Goal: Information Seeking & Learning: Find contact information

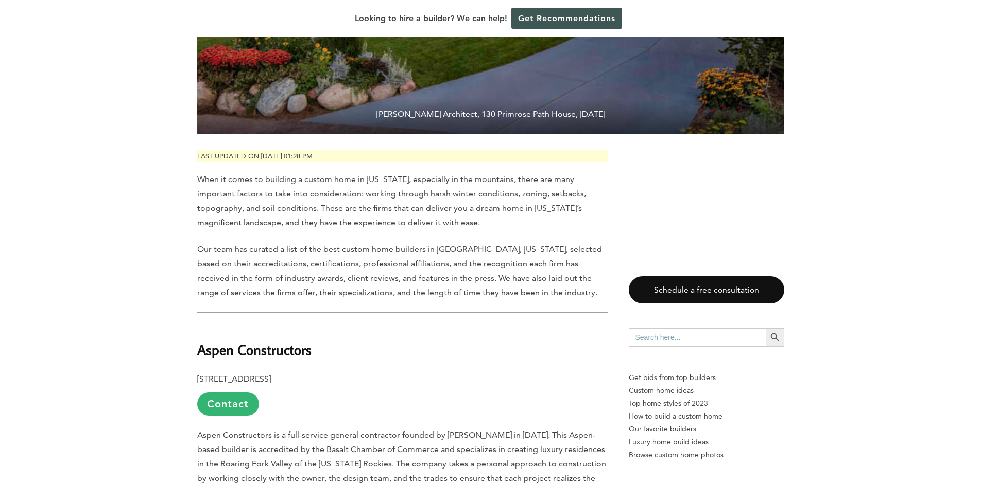
scroll to position [515, 0]
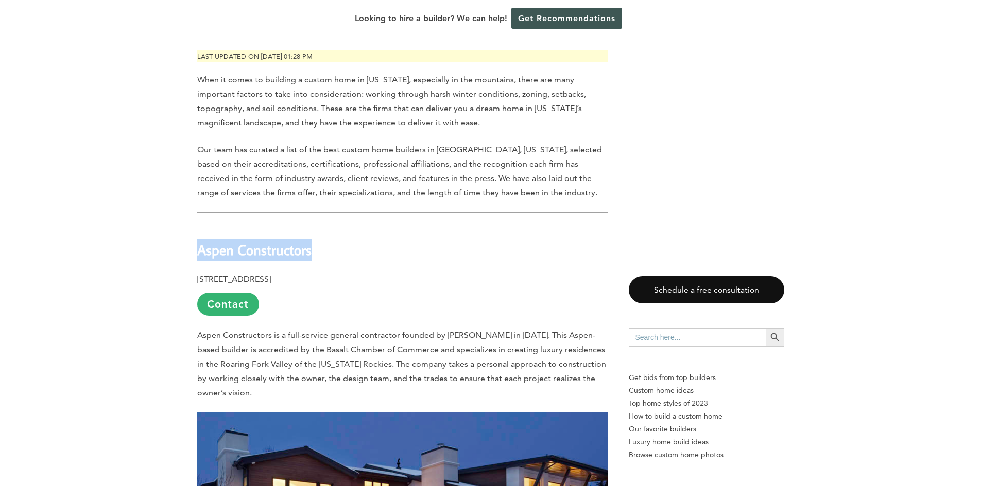
drag, startPoint x: 199, startPoint y: 226, endPoint x: 320, endPoint y: 231, distance: 121.5
click at [320, 231] on h2 "Aspen Constructors" at bounding box center [402, 243] width 411 height 36
copy b "Aspen Constructors"
drag, startPoint x: 198, startPoint y: 257, endPoint x: 396, endPoint y: 255, distance: 198.2
click at [396, 272] on p "[STREET_ADDRESS] Contact" at bounding box center [402, 294] width 411 height 44
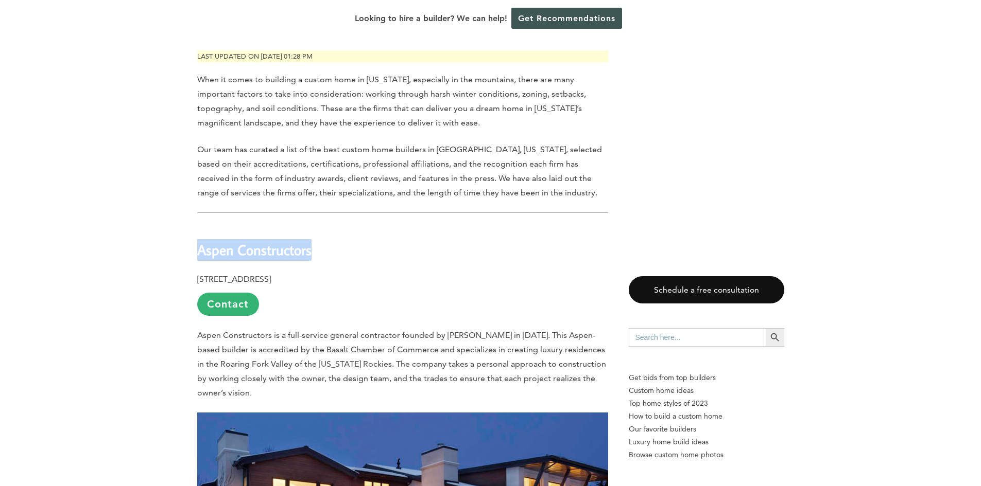
copy b "[STREET_ADDRESS]"
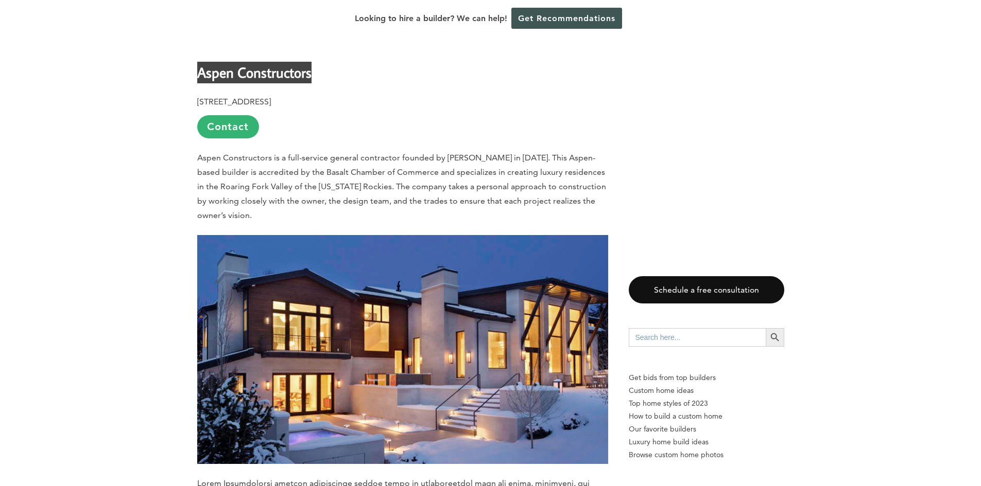
scroll to position [618, 0]
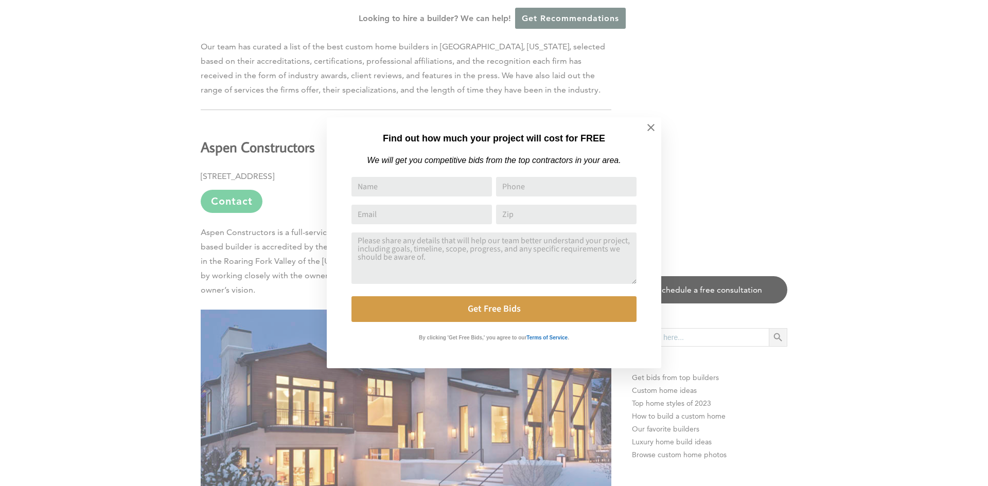
drag, startPoint x: 313, startPoint y: 125, endPoint x: 260, endPoint y: 127, distance: 53.1
click at [260, 127] on div "Find out how much your project will cost for FREE We will get you competitive b…" at bounding box center [494, 243] width 988 height 486
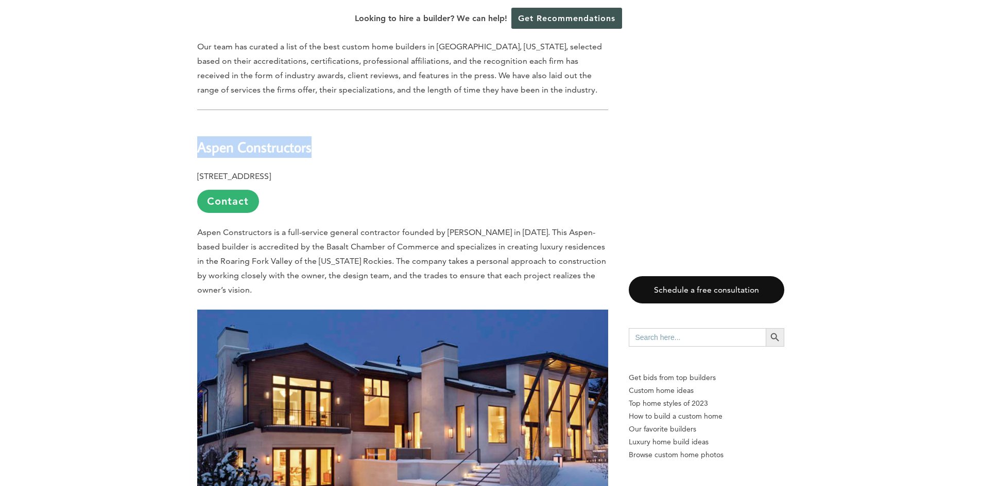
drag, startPoint x: 312, startPoint y: 126, endPoint x: 193, endPoint y: 123, distance: 119.5
copy b "Aspen Constructors"
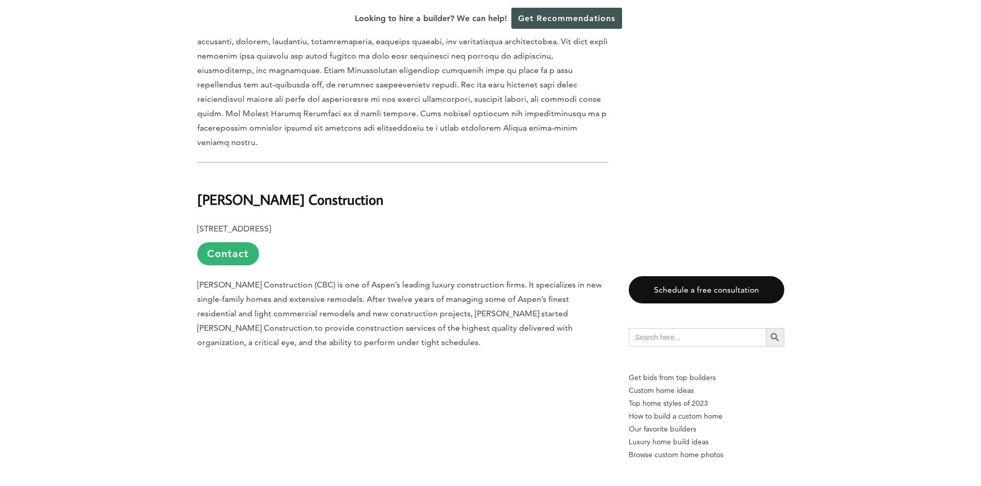
scroll to position [1184, 0]
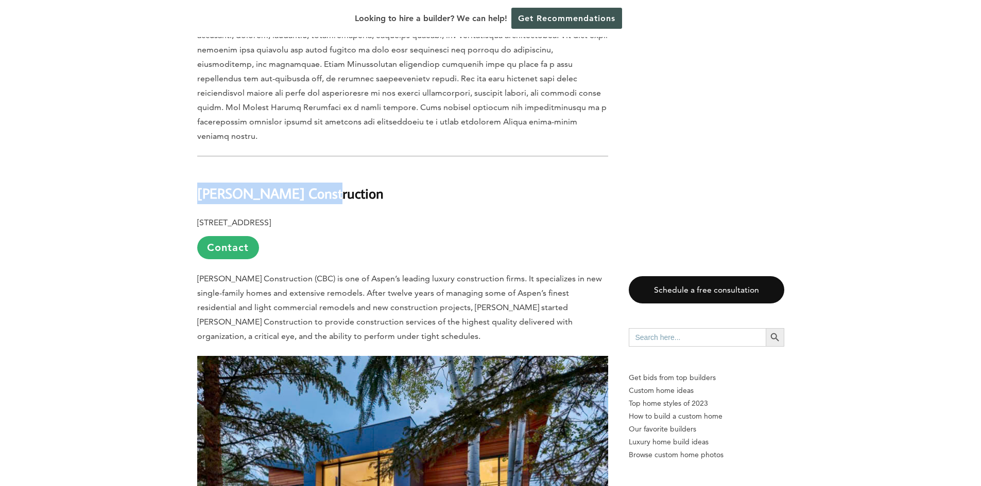
drag, startPoint x: 313, startPoint y: 155, endPoint x: 184, endPoint y: 154, distance: 128.7
copy strong "[PERSON_NAME] Construction"
drag, startPoint x: 213, startPoint y: 184, endPoint x: 344, endPoint y: 188, distance: 131.8
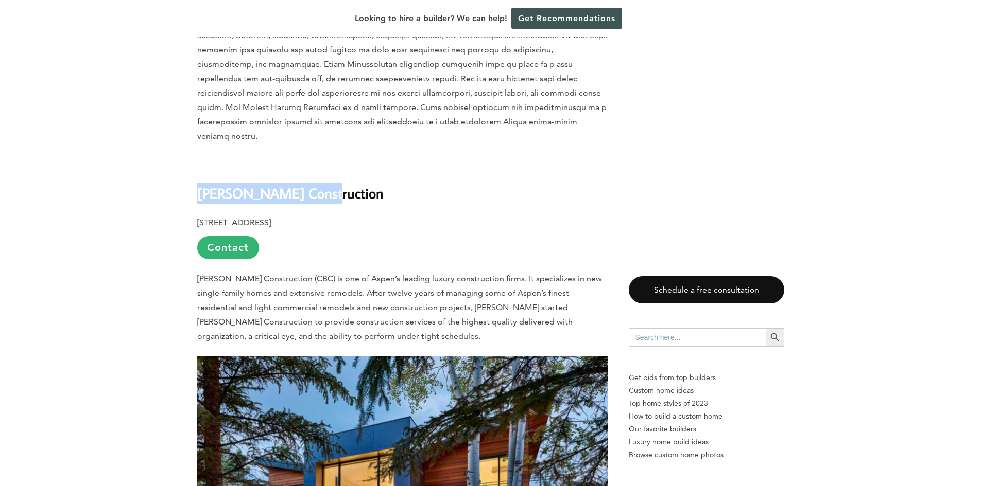
copy b "[STREET_ADDRESS]"
click at [241, 236] on link "Contact" at bounding box center [228, 247] width 62 height 23
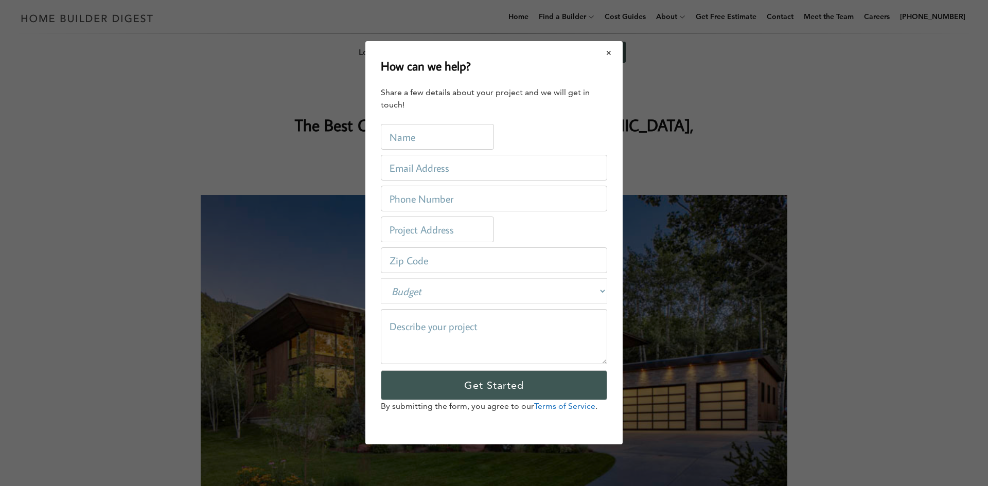
click at [612, 54] on button "Close modal" at bounding box center [609, 53] width 27 height 22
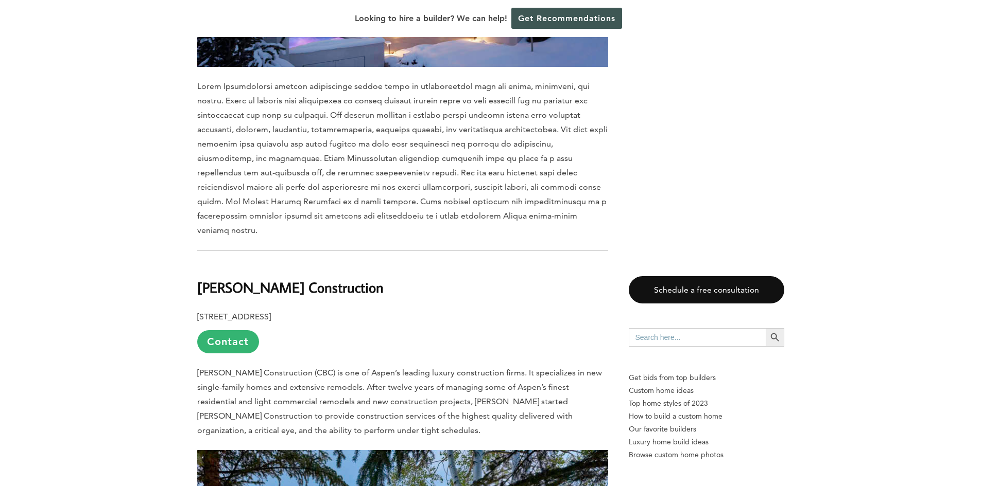
scroll to position [1184, 0]
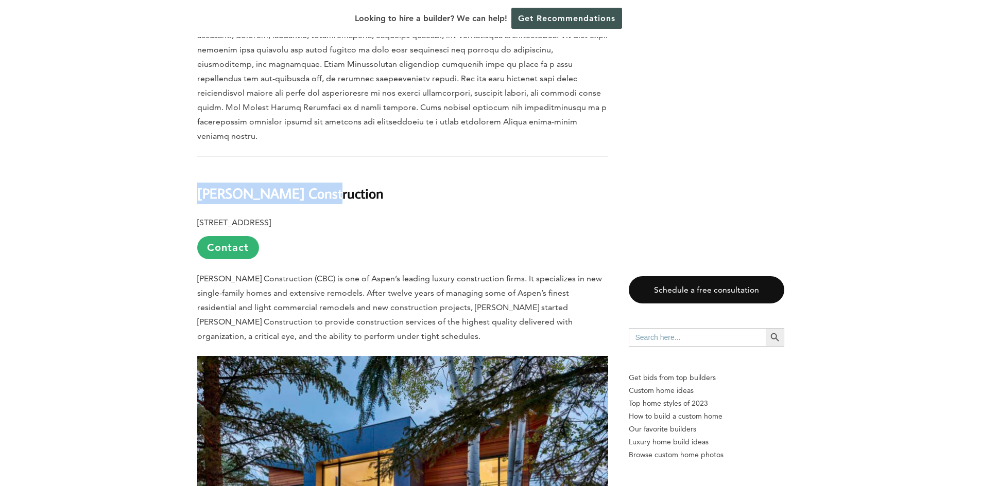
drag, startPoint x: 201, startPoint y: 154, endPoint x: 318, endPoint y: 157, distance: 116.9
click at [318, 169] on h2 "[PERSON_NAME] Construction" at bounding box center [402, 187] width 411 height 36
copy strong "[PERSON_NAME] Construction"
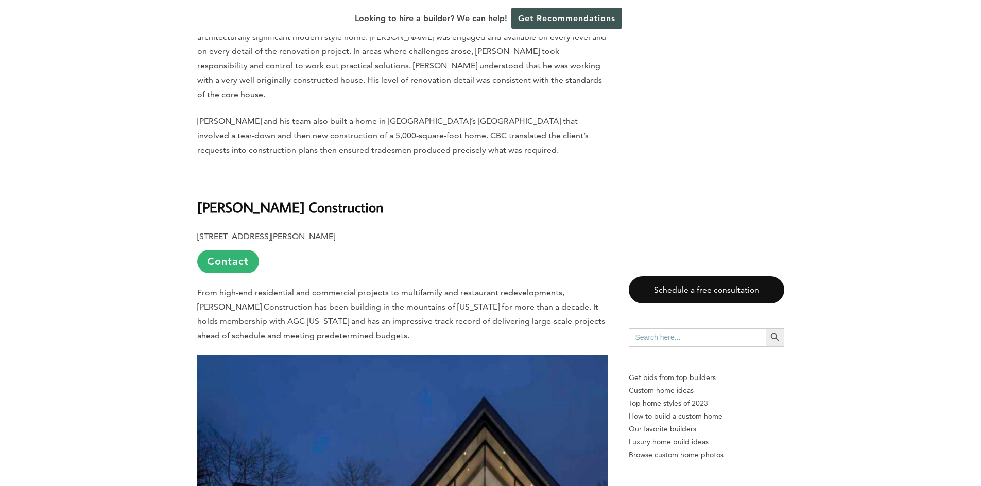
scroll to position [1853, 0]
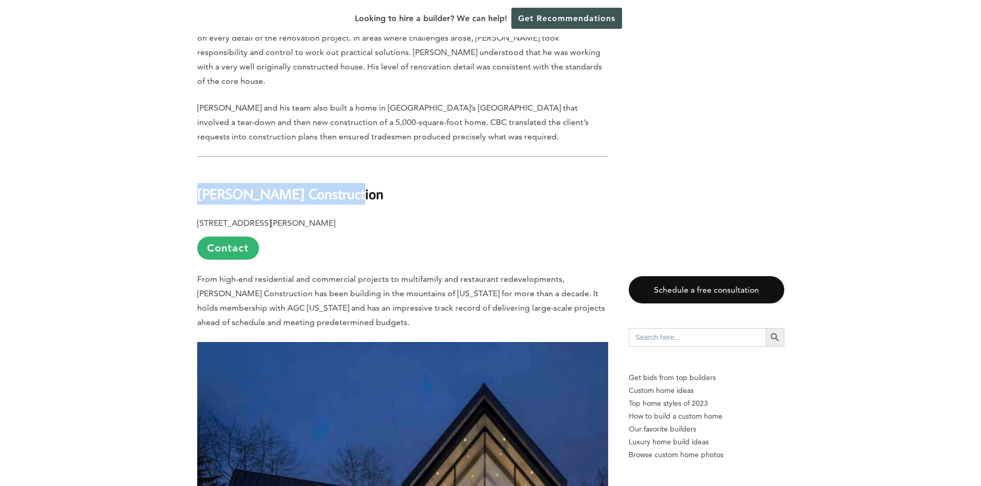
drag, startPoint x: 195, startPoint y: 143, endPoint x: 354, endPoint y: 140, distance: 159.6
copy b "[PERSON_NAME] Construction"
drag, startPoint x: 199, startPoint y: 169, endPoint x: 231, endPoint y: 168, distance: 31.9
click at [234, 218] on b "[STREET_ADDRESS][PERSON_NAME]" at bounding box center [266, 223] width 138 height 10
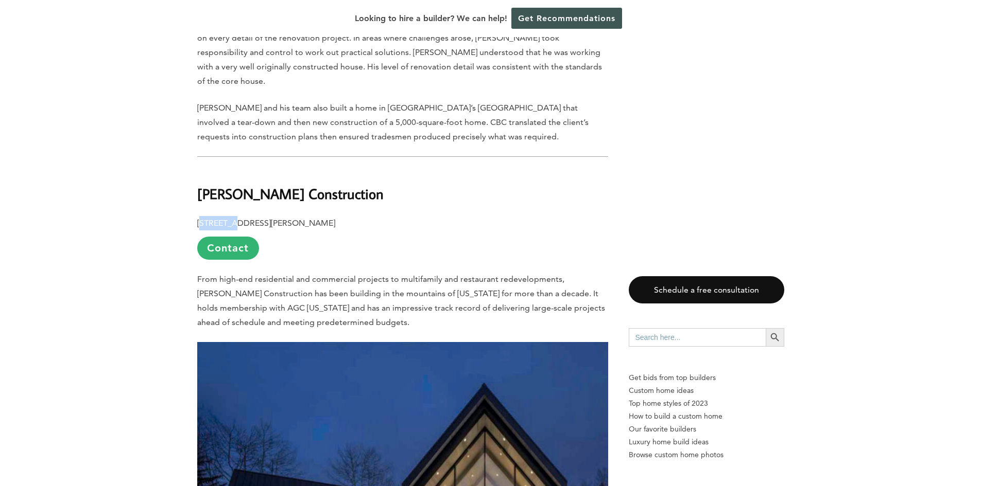
click at [218, 218] on b "[STREET_ADDRESS][PERSON_NAME]" at bounding box center [266, 223] width 138 height 10
drag, startPoint x: 199, startPoint y: 167, endPoint x: 335, endPoint y: 169, distance: 136.4
click at [335, 216] on p "[STREET_ADDRESS][PERSON_NAME] Contact" at bounding box center [402, 238] width 411 height 44
copy b "[STREET_ADDRESS][PERSON_NAME]"
drag, startPoint x: 340, startPoint y: 143, endPoint x: 198, endPoint y: 149, distance: 141.7
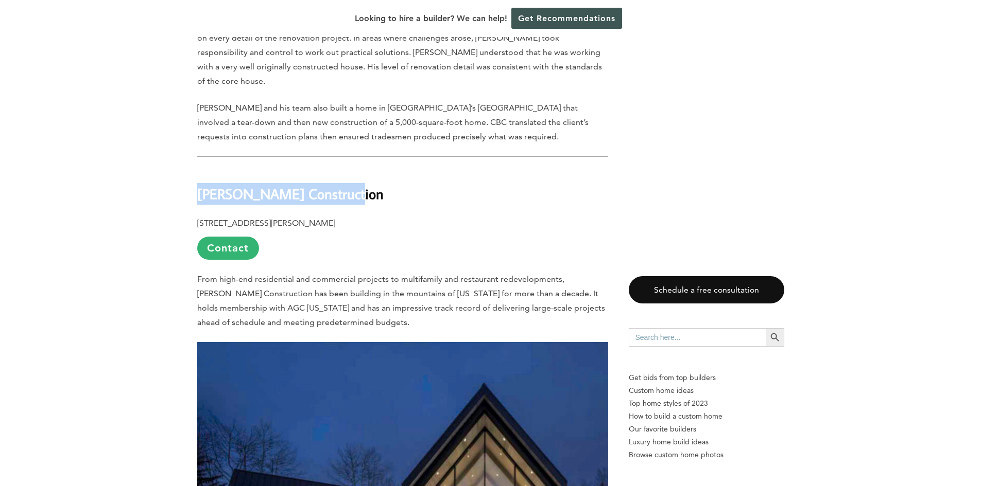
click at [198, 185] on b "[PERSON_NAME] Construction" at bounding box center [290, 194] width 186 height 18
copy b "[PERSON_NAME] Construction"
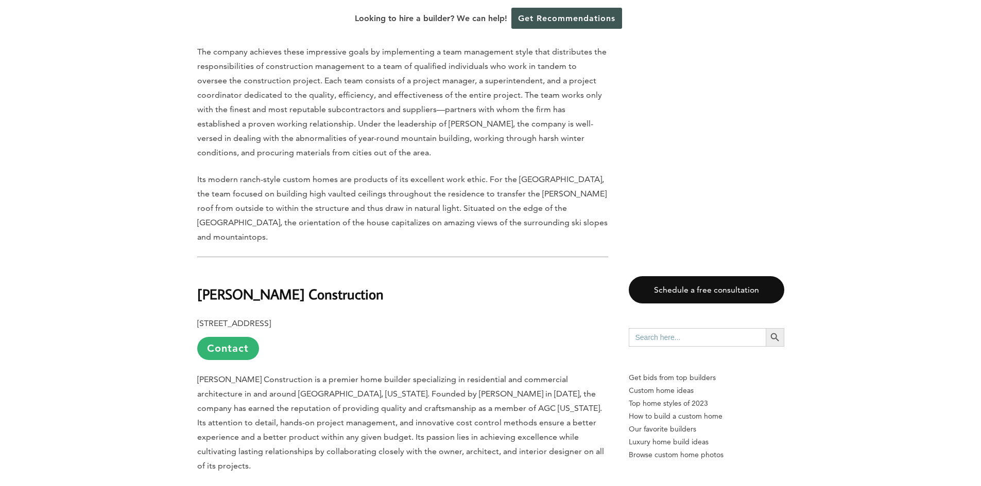
scroll to position [2419, 0]
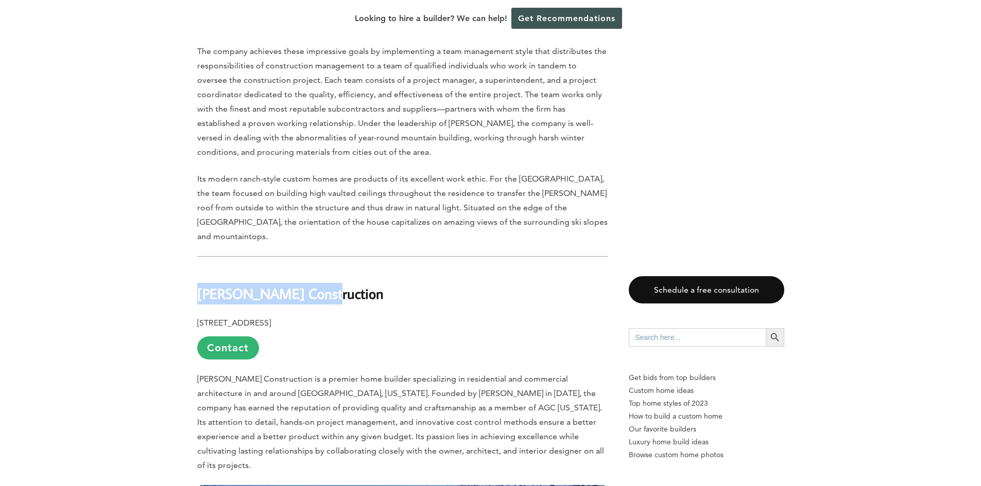
drag, startPoint x: 193, startPoint y: 227, endPoint x: 343, endPoint y: 235, distance: 151.0
copy b "[PERSON_NAME] Construction"
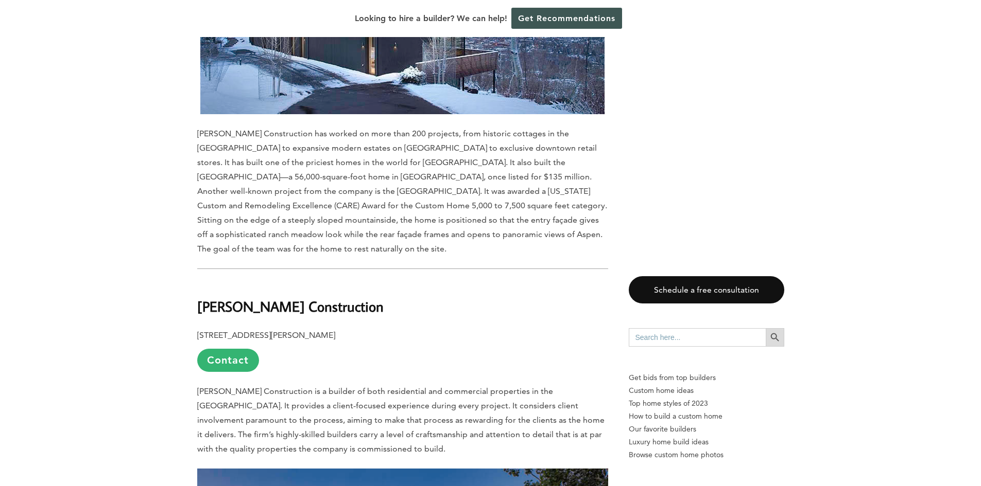
scroll to position [3088, 0]
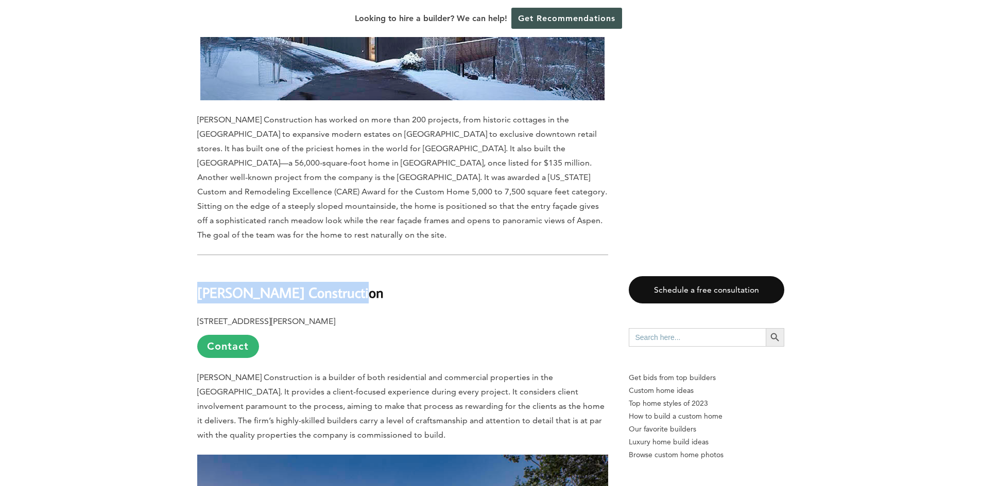
drag, startPoint x: 198, startPoint y: 195, endPoint x: 350, endPoint y: 193, distance: 152.4
click at [350, 268] on h2 "[PERSON_NAME] Construction" at bounding box center [402, 286] width 411 height 36
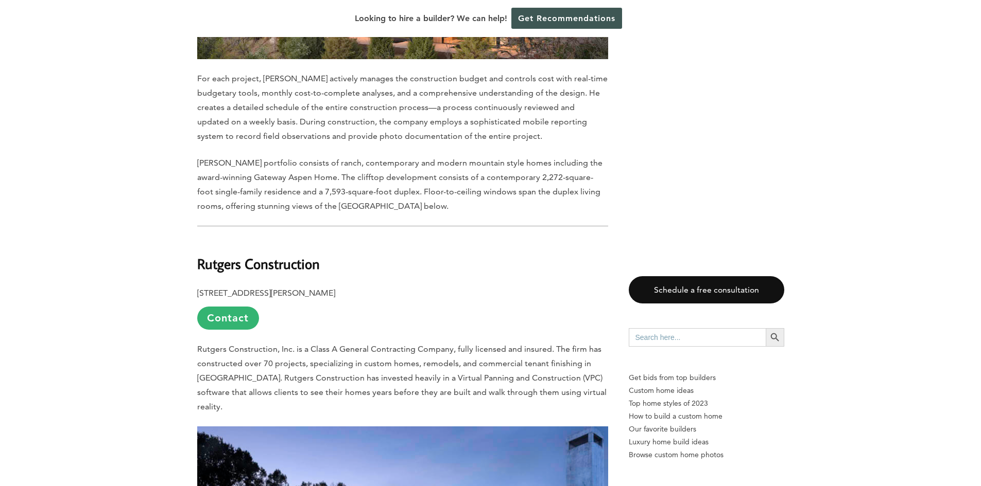
scroll to position [4993, 0]
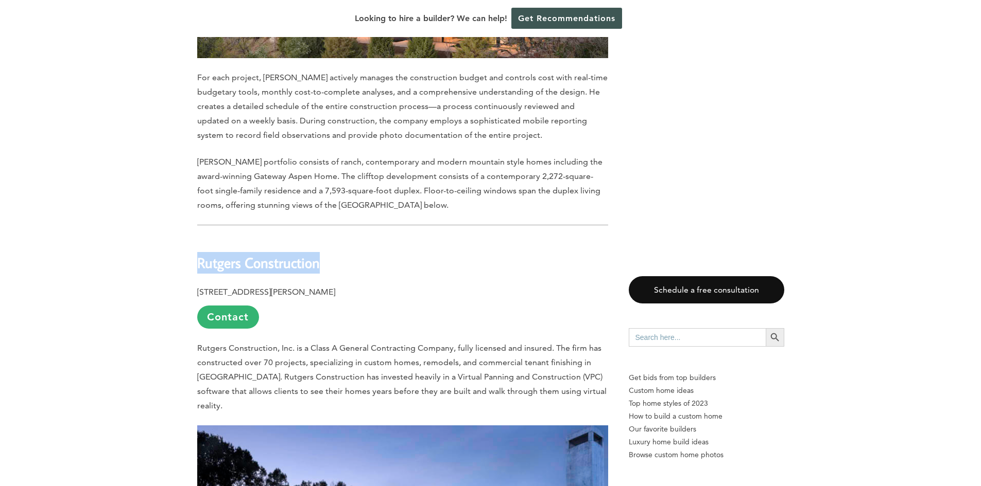
drag, startPoint x: 195, startPoint y: 137, endPoint x: 324, endPoint y: 139, distance: 129.2
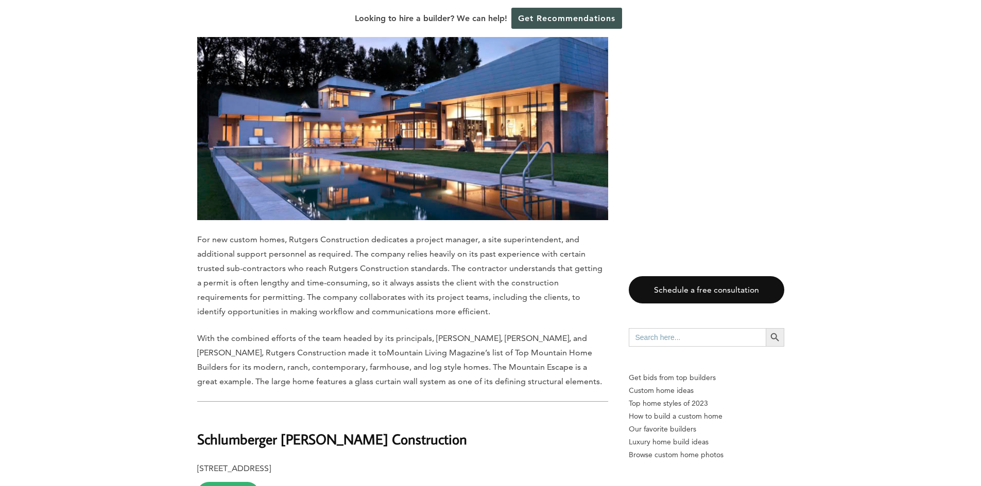
scroll to position [5456, 0]
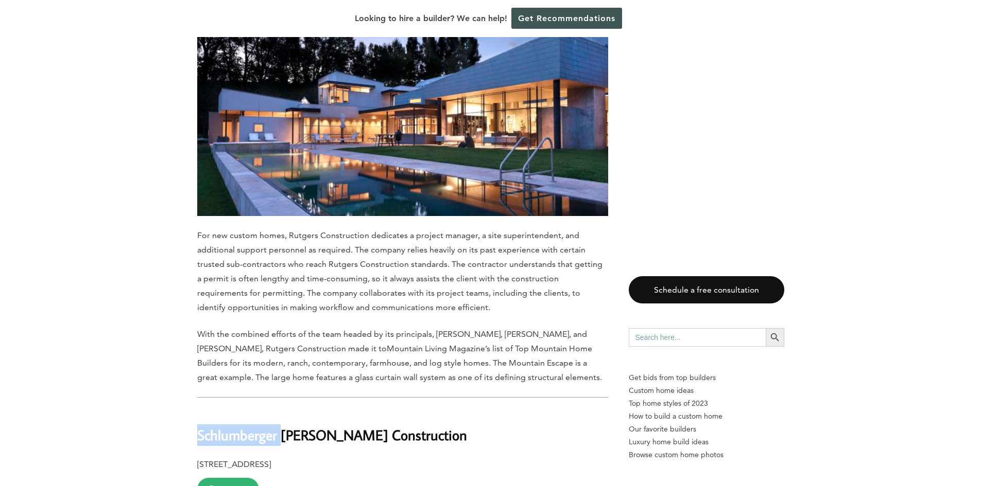
drag, startPoint x: 202, startPoint y: 290, endPoint x: 281, endPoint y: 287, distance: 79.3
click at [281, 426] on b "Schlumberger [PERSON_NAME] Construction" at bounding box center [332, 435] width 270 height 18
click at [268, 410] on h2 "Schlumberger [PERSON_NAME] Construction" at bounding box center [402, 428] width 411 height 36
drag, startPoint x: 202, startPoint y: 294, endPoint x: 268, endPoint y: 293, distance: 65.9
click at [268, 426] on b "Schlumberger [PERSON_NAME] Construction" at bounding box center [332, 435] width 270 height 18
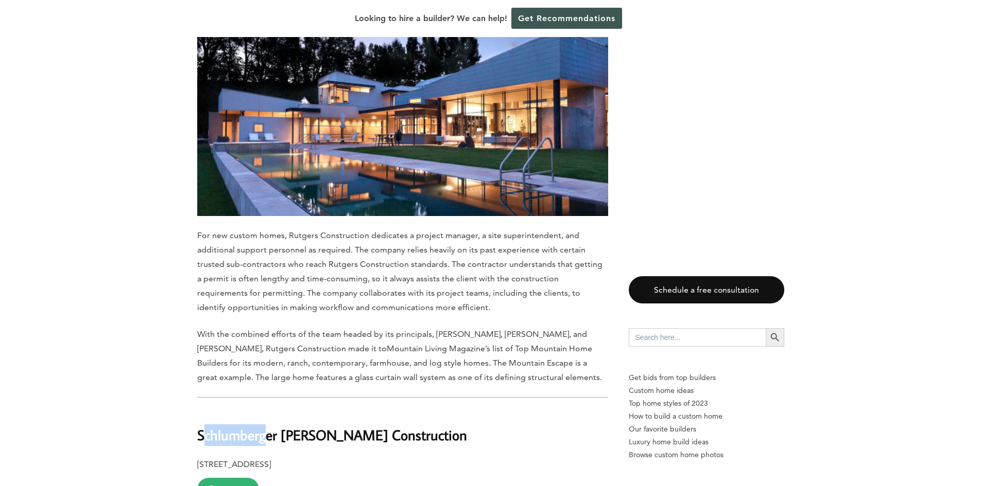
click at [263, 426] on b "Schlumberger [PERSON_NAME] Construction" at bounding box center [332, 435] width 270 height 18
click at [197, 426] on b "Schlumberger [PERSON_NAME] Construction" at bounding box center [332, 435] width 270 height 18
drag, startPoint x: 197, startPoint y: 295, endPoint x: 260, endPoint y: 295, distance: 63.3
click at [260, 426] on b "Schlumberger [PERSON_NAME] Construction" at bounding box center [332, 435] width 270 height 18
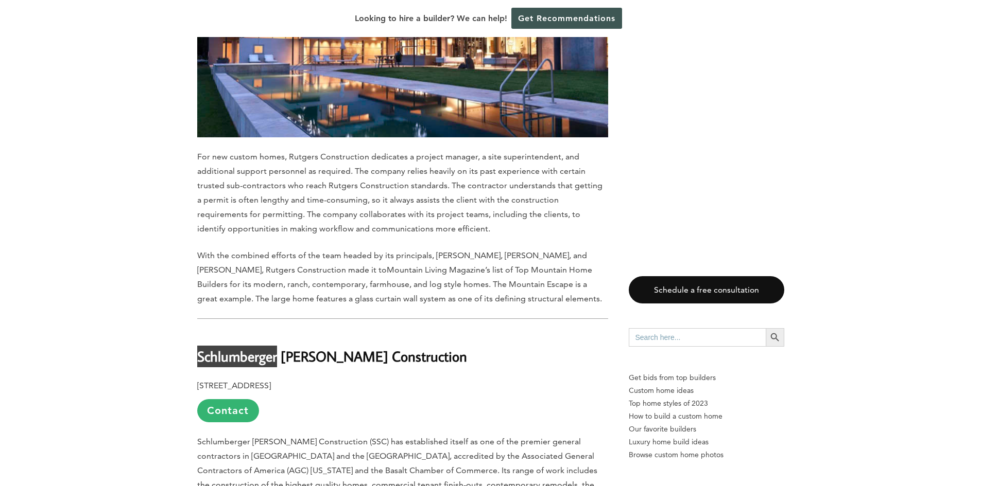
scroll to position [5559, 0]
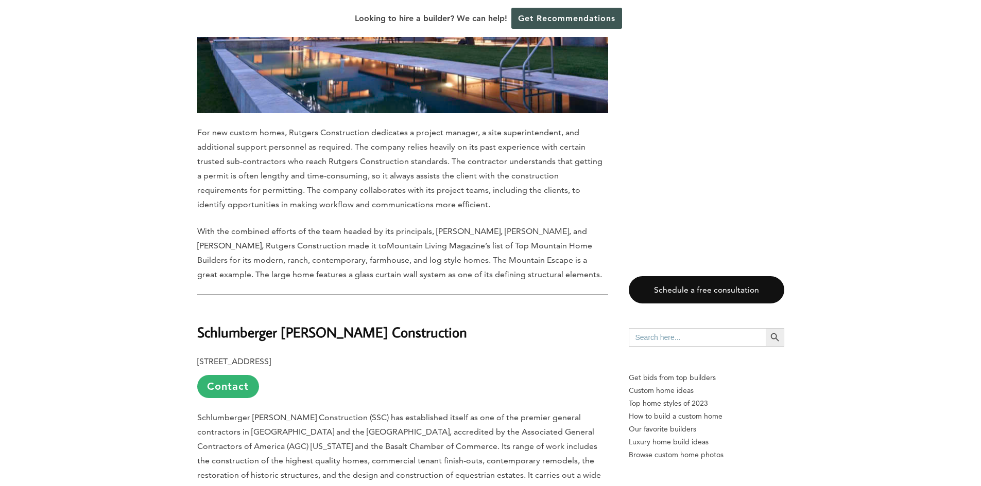
click at [375, 355] on p "[STREET_ADDRESS] Contact" at bounding box center [402, 377] width 411 height 44
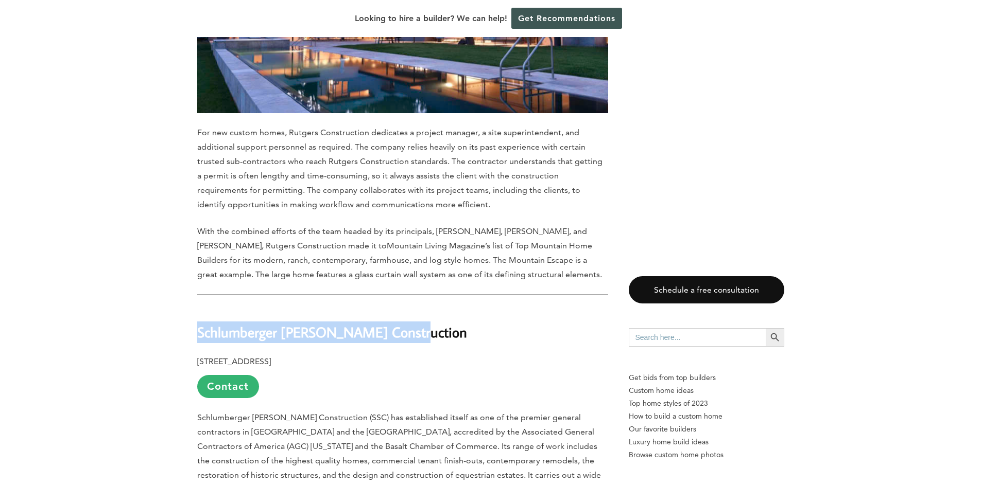
drag, startPoint x: 198, startPoint y: 190, endPoint x: 400, endPoint y: 196, distance: 201.8
click at [400, 323] on b "Schlumberger [PERSON_NAME] Construction" at bounding box center [332, 332] width 270 height 18
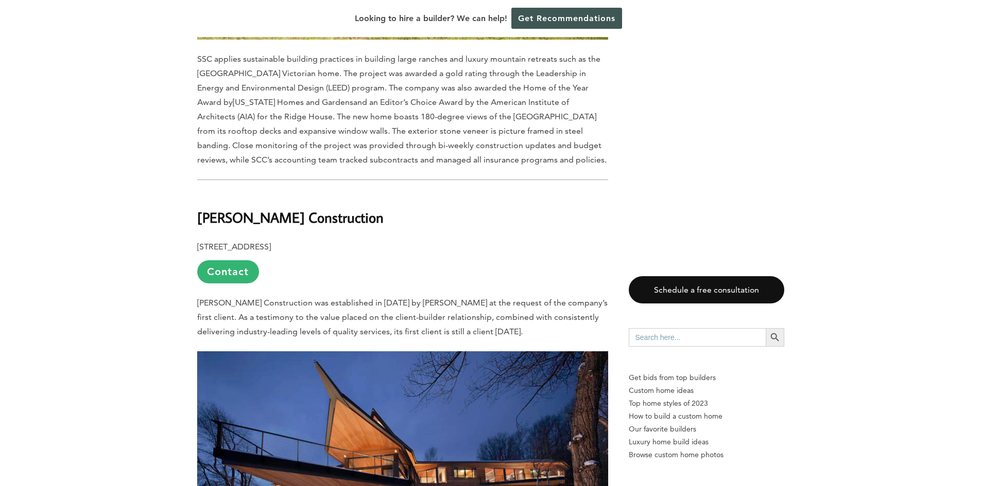
scroll to position [6298, 0]
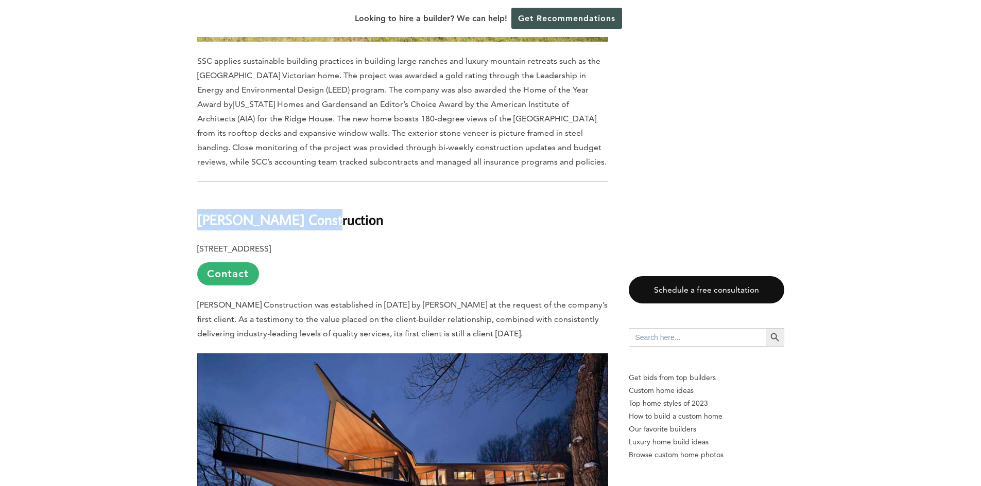
drag, startPoint x: 198, startPoint y: 68, endPoint x: 307, endPoint y: 67, distance: 109.6
click at [307, 195] on h2 "[PERSON_NAME] Construction" at bounding box center [402, 213] width 411 height 36
